Goal: Information Seeking & Learning: Find specific fact

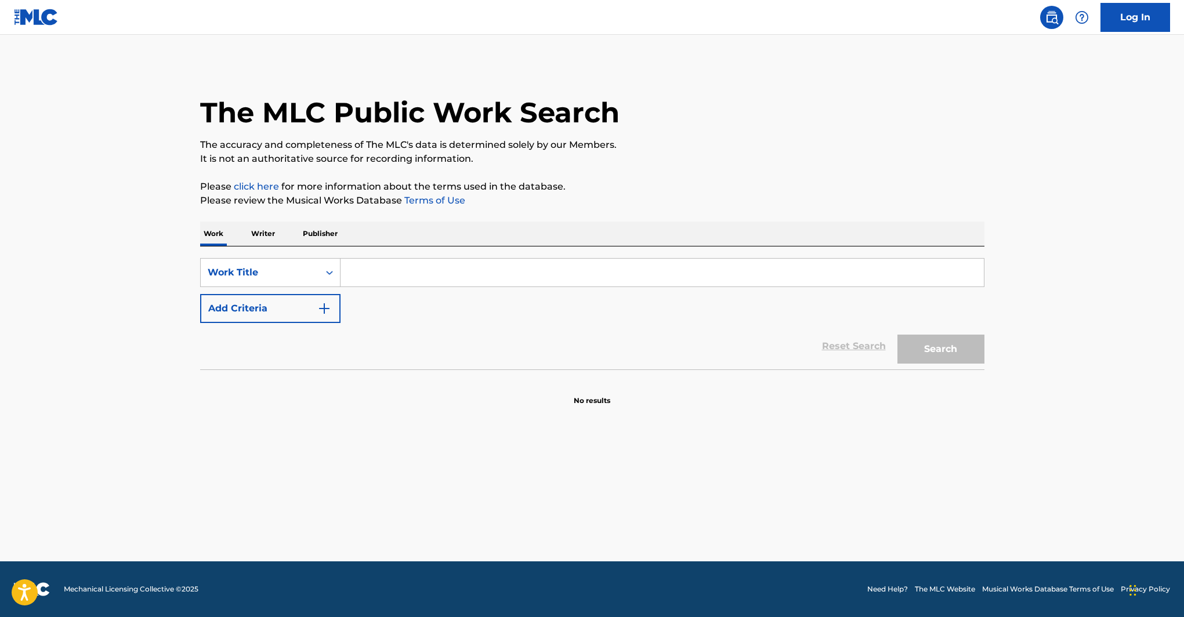
click at [303, 230] on p "Publisher" at bounding box center [320, 234] width 42 height 24
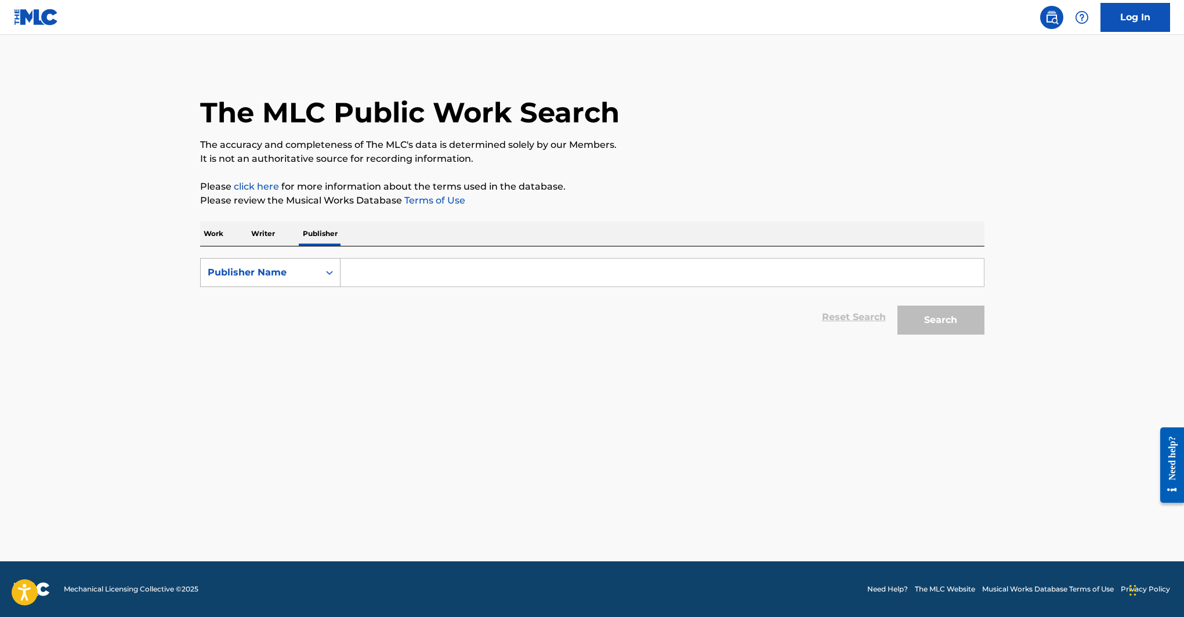
click at [291, 266] on div "Publisher Name" at bounding box center [260, 273] width 104 height 14
click at [299, 302] on div "Publisher IPI" at bounding box center [270, 301] width 139 height 29
click at [438, 267] on input "Search Form" at bounding box center [661, 273] width 643 height 28
paste input "1666576"
click at [897, 306] on button "Search" at bounding box center [940, 320] width 87 height 29
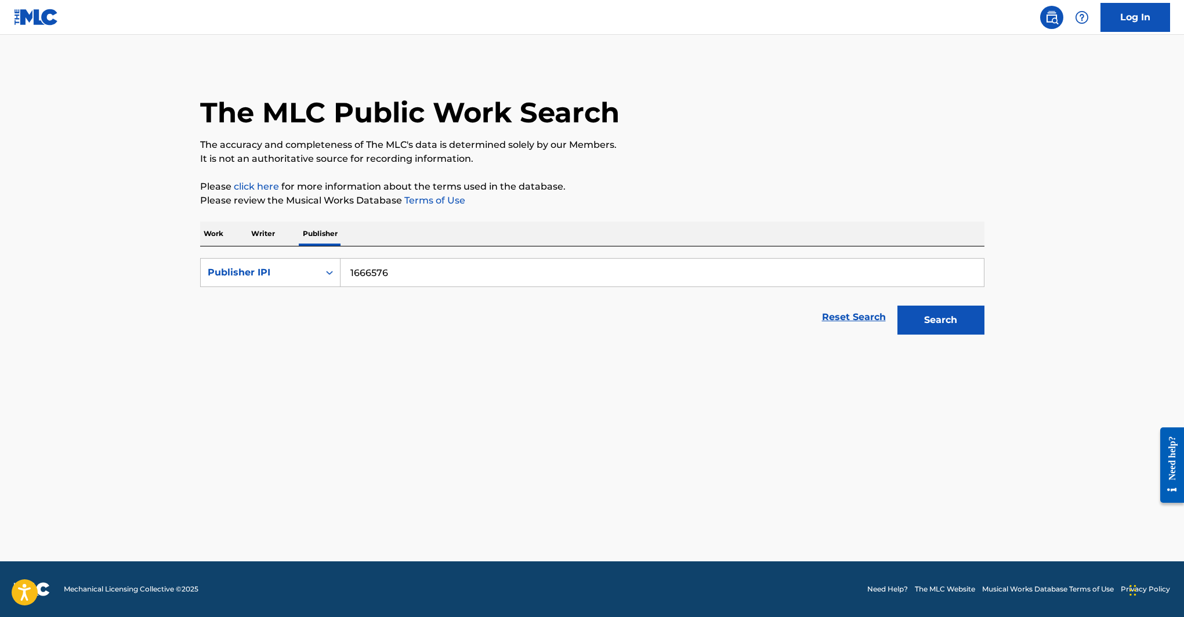
click at [369, 275] on input "1666576" at bounding box center [661, 273] width 643 height 28
type input "royalty network"
click at [281, 276] on div "Publisher IPI" at bounding box center [260, 273] width 104 height 14
click at [281, 302] on div "Publisher Name" at bounding box center [270, 301] width 139 height 29
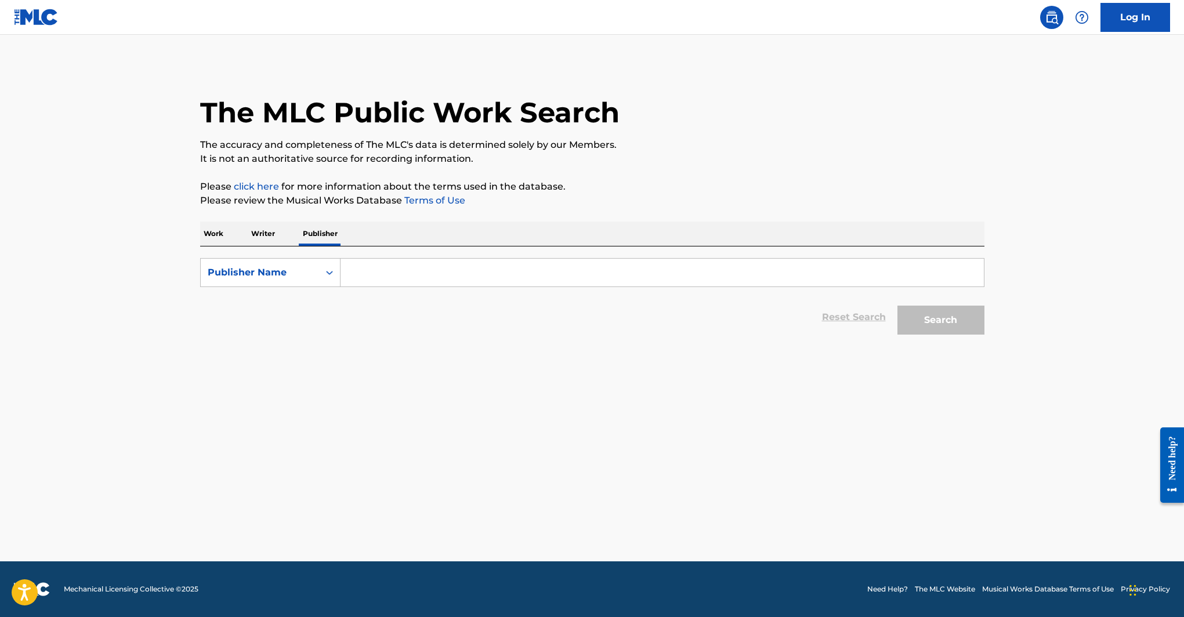
click at [384, 273] on input "Search Form" at bounding box center [661, 273] width 643 height 28
type input "royalty network"
click at [933, 311] on button "Search" at bounding box center [940, 320] width 87 height 29
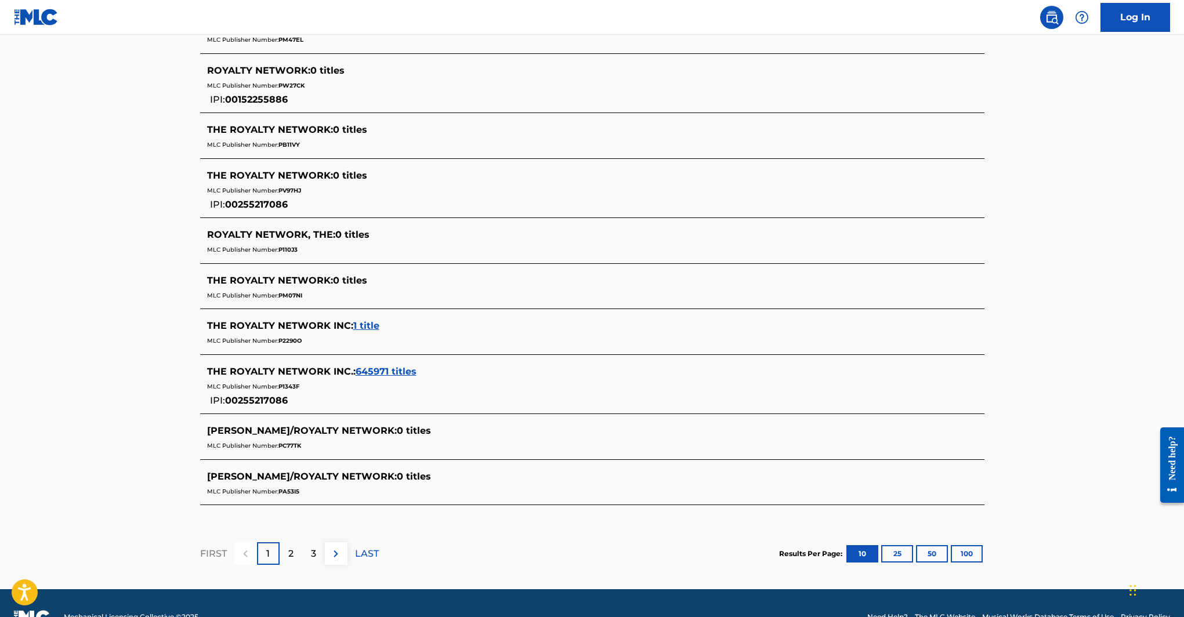
scroll to position [407, 0]
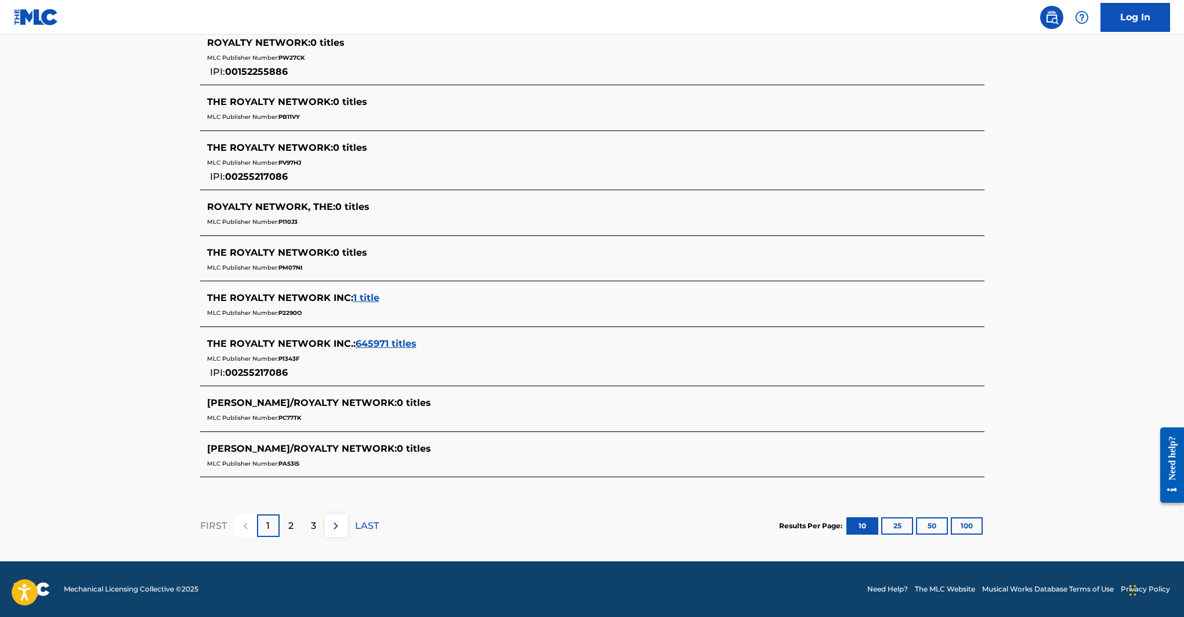
click at [293, 343] on span "THE ROYALTY NETWORK INC. :" at bounding box center [281, 343] width 148 height 11
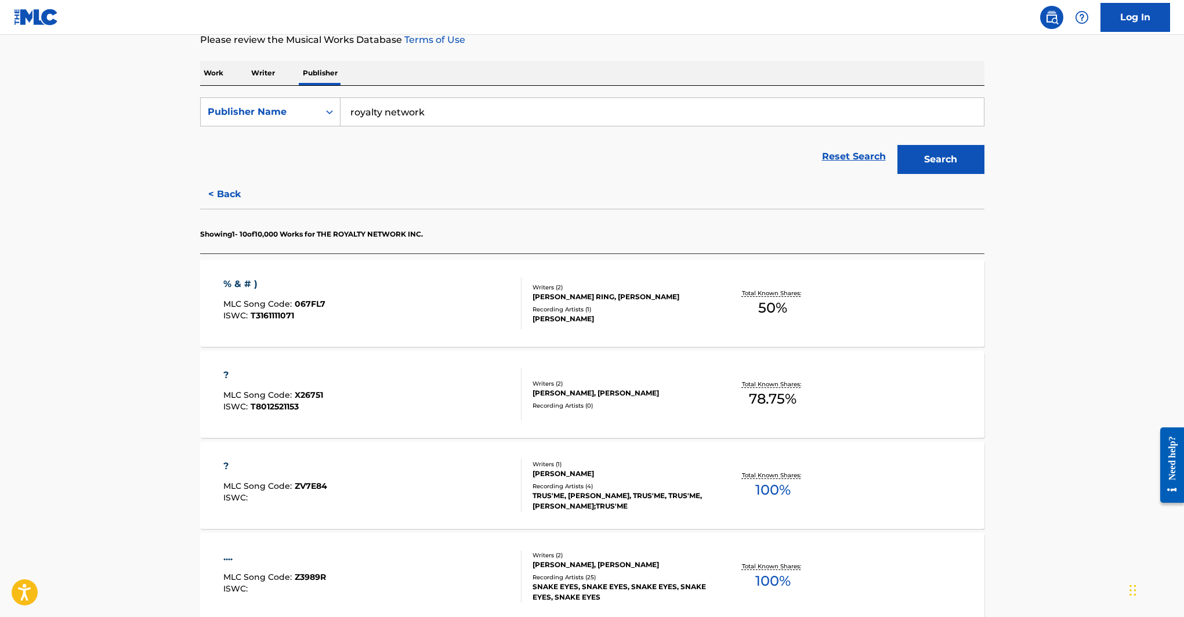
scroll to position [0, 0]
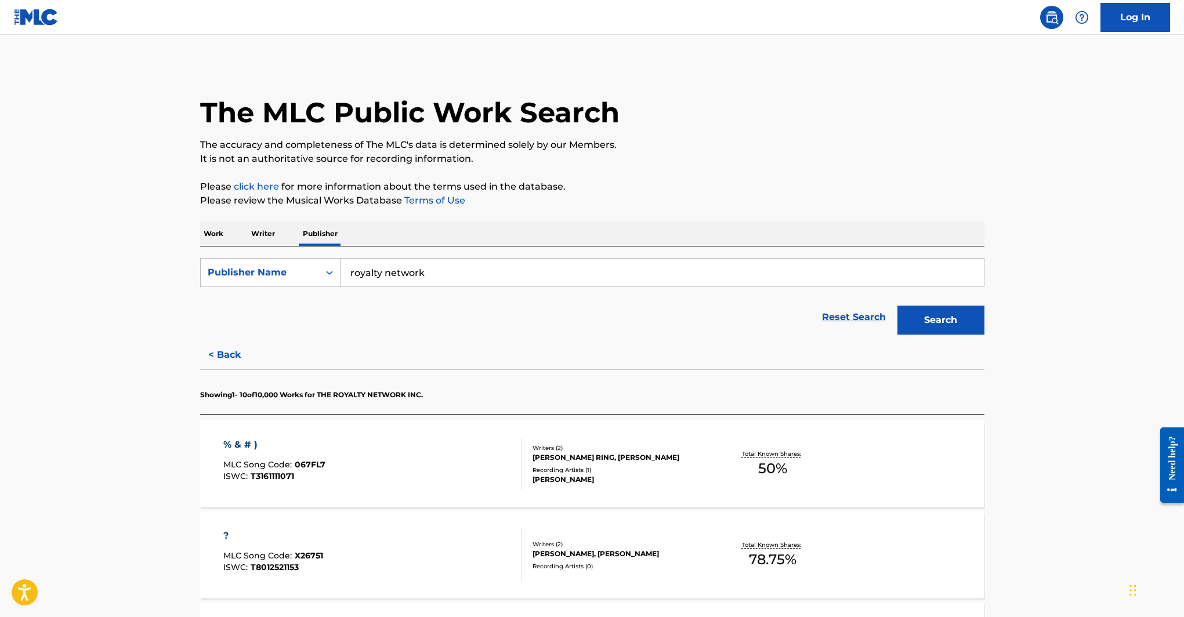
click at [240, 448] on div "% & # )" at bounding box center [274, 445] width 102 height 14
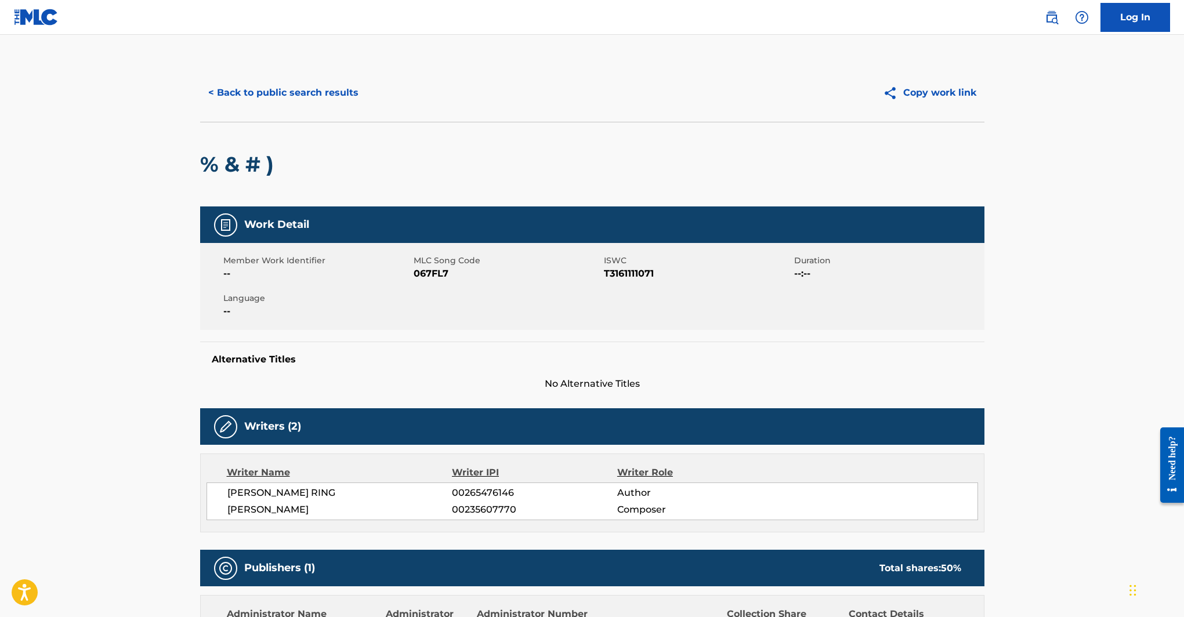
click at [300, 99] on button "< Back to public search results" at bounding box center [283, 92] width 166 height 29
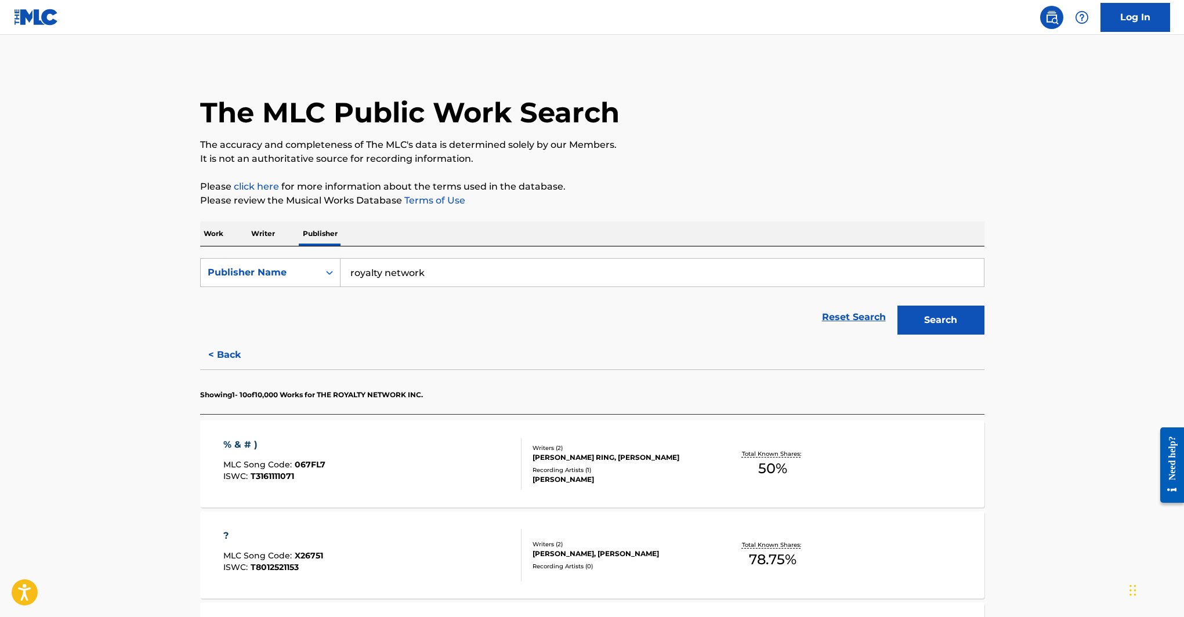
click at [484, 281] on input "royalty network" at bounding box center [661, 273] width 643 height 28
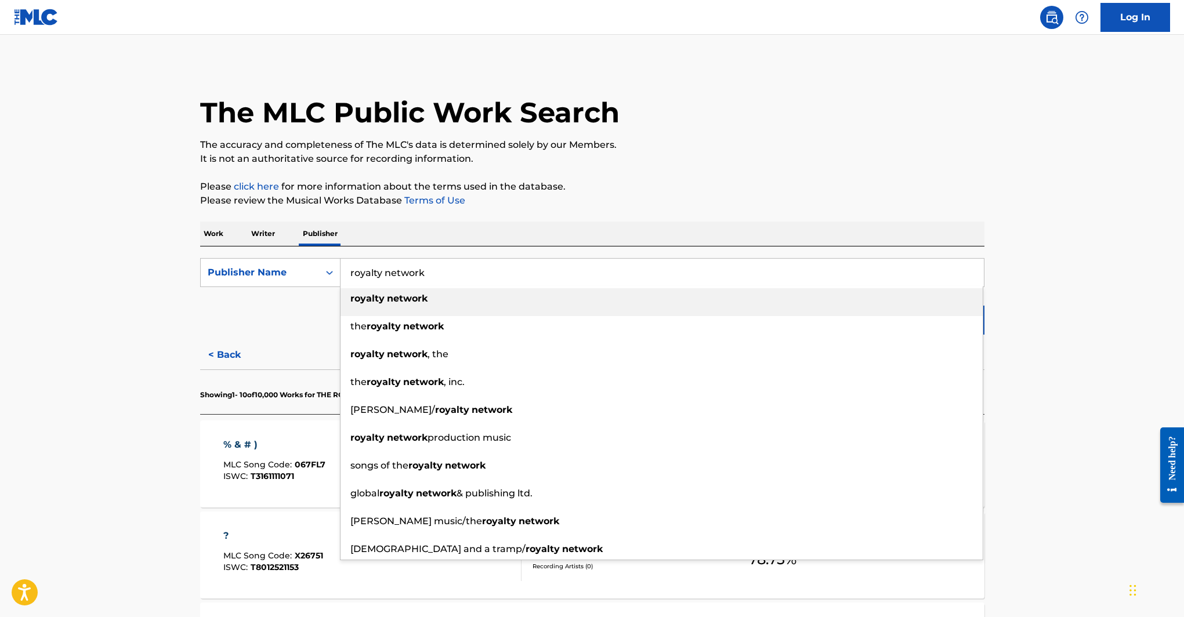
click at [211, 237] on p "Work" at bounding box center [213, 234] width 27 height 24
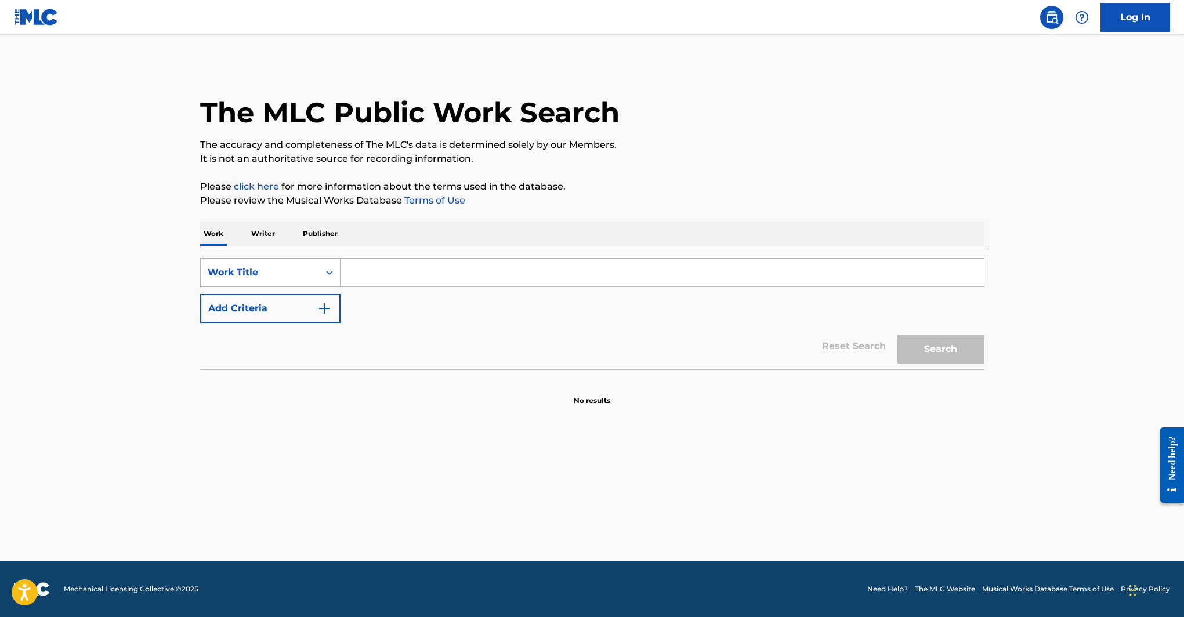
click at [274, 274] on div "Work Title" at bounding box center [260, 273] width 104 height 14
click at [269, 328] on div "ISWC" at bounding box center [270, 330] width 139 height 29
click at [448, 270] on input "Search Form" at bounding box center [661, 273] width 643 height 28
paste input "T9021492353"
type input "T9021492353"
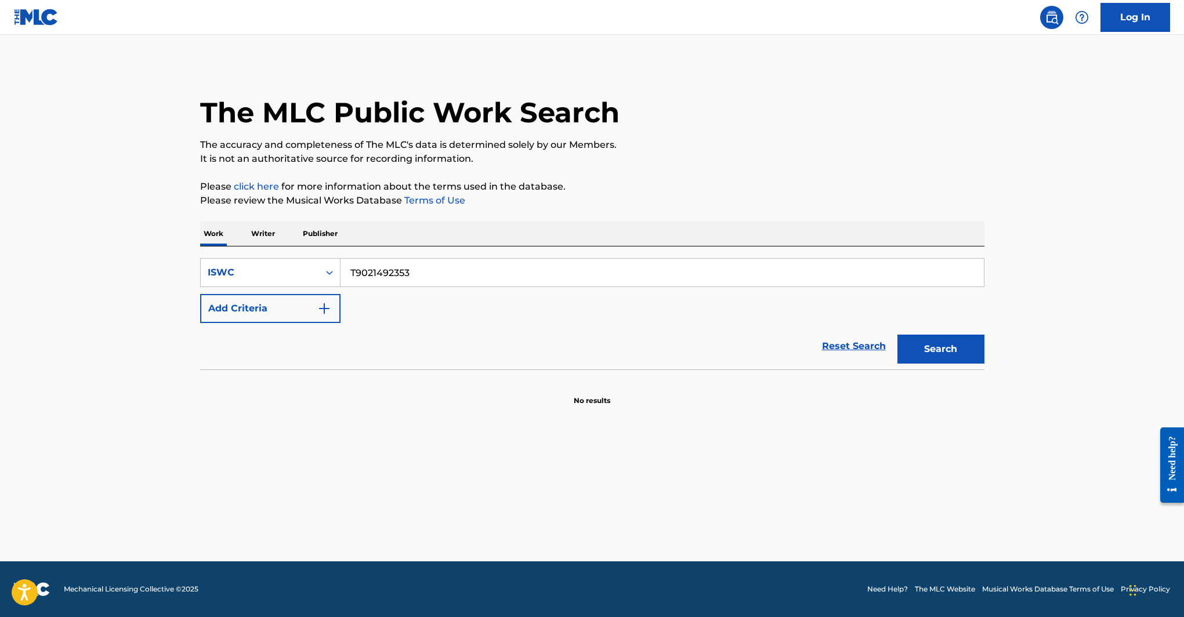
click at [948, 348] on button "Search" at bounding box center [940, 349] width 87 height 29
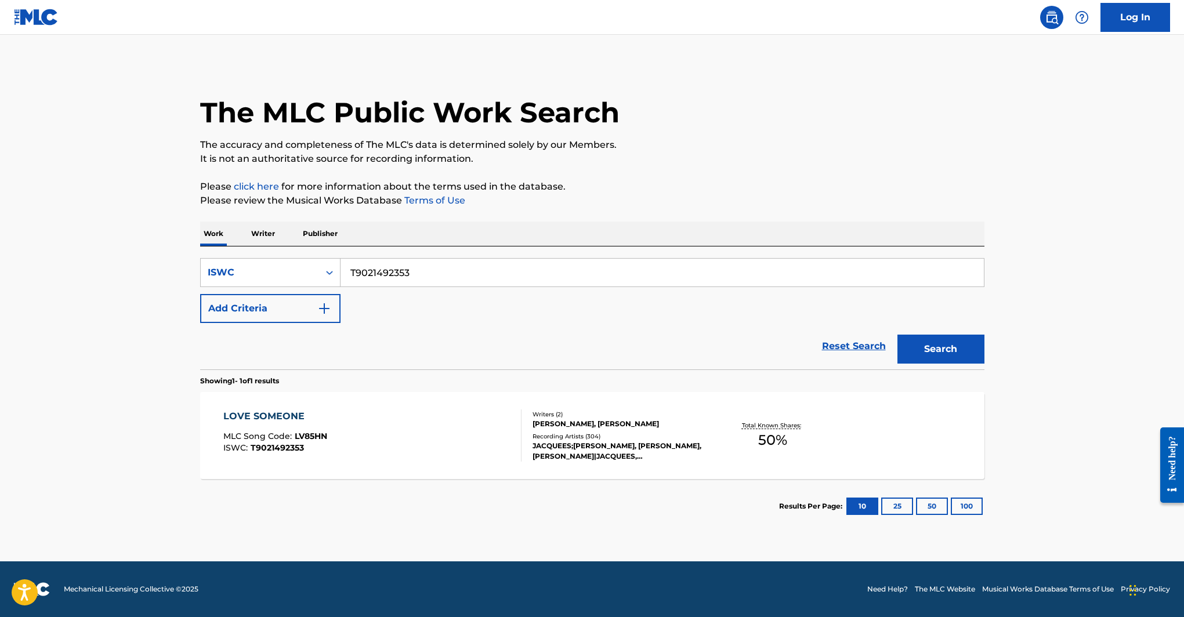
click at [284, 418] on div "LOVE SOMEONE" at bounding box center [275, 416] width 104 height 14
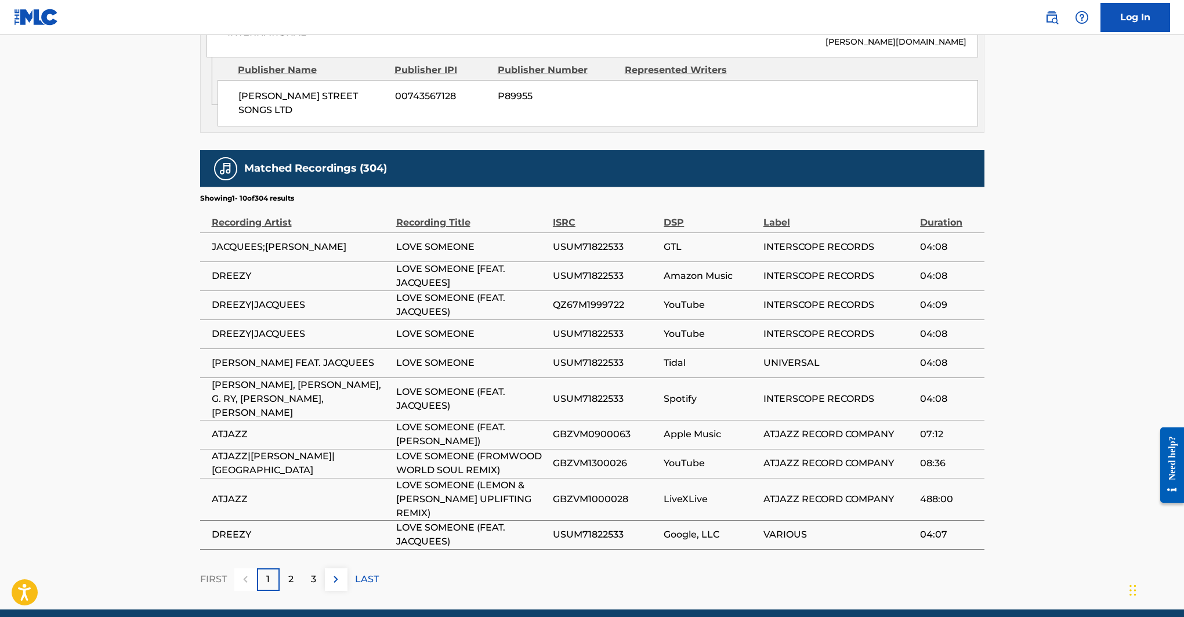
scroll to position [630, 0]
